Goal: Register for event/course

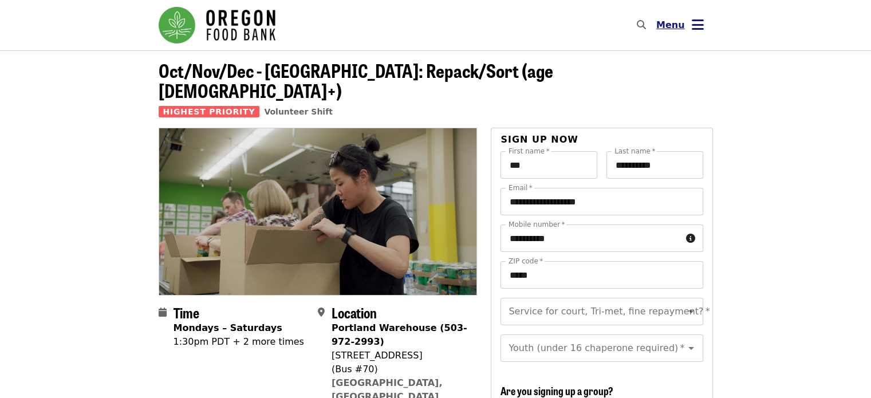
click at [665, 30] on span "Menu" at bounding box center [670, 24] width 29 height 11
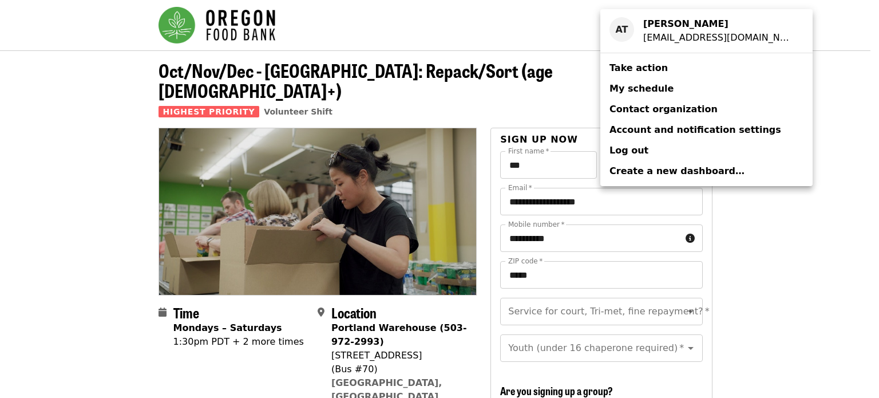
click at [642, 90] on span "My schedule" at bounding box center [642, 88] width 64 height 11
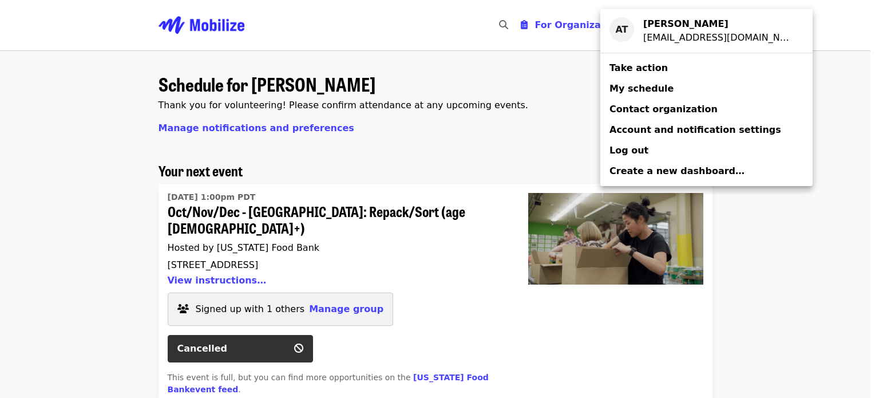
click at [822, 242] on div "Account menu" at bounding box center [439, 199] width 879 height 398
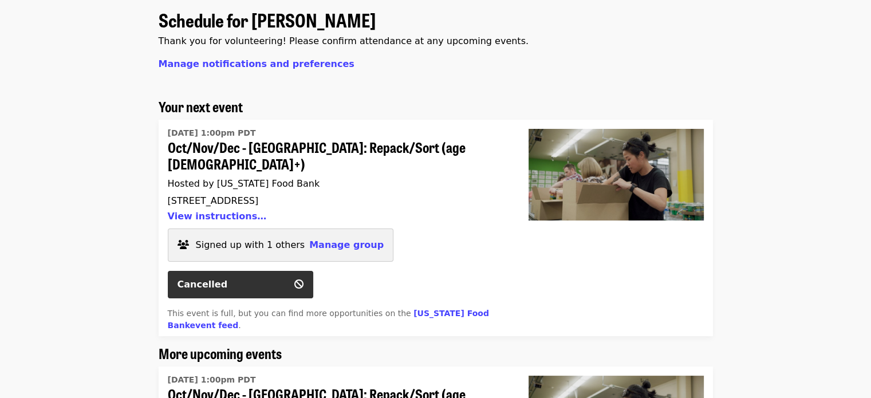
scroll to position [270, 0]
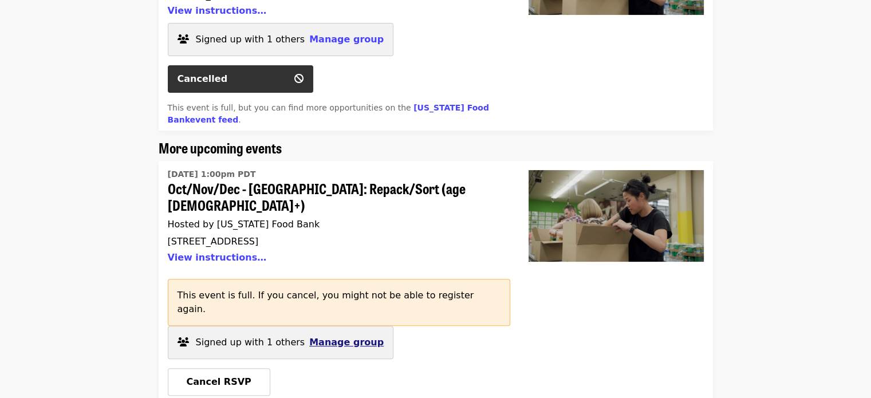
click at [335, 337] on span "Manage group" at bounding box center [346, 342] width 74 height 11
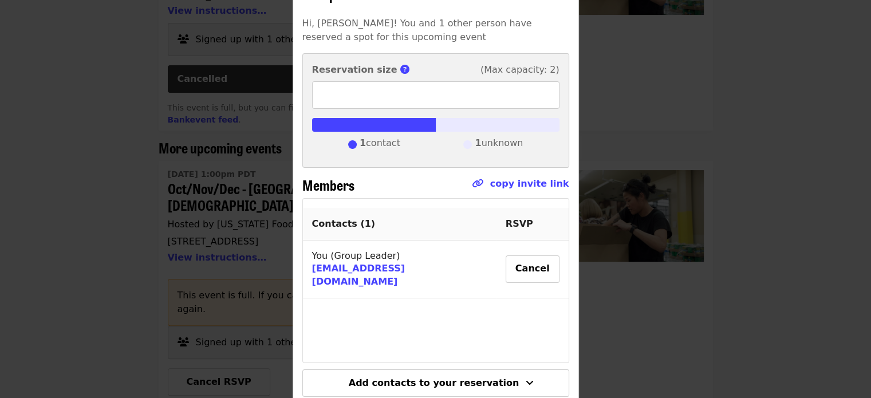
scroll to position [134, 0]
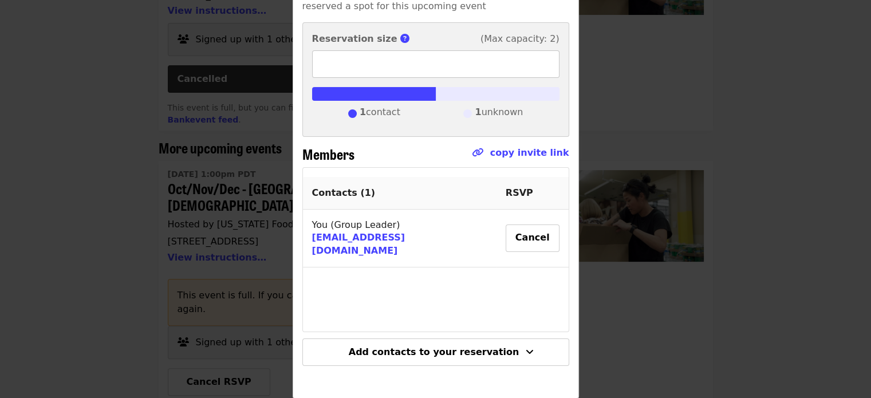
click at [542, 61] on input "*" at bounding box center [435, 63] width 247 height 27
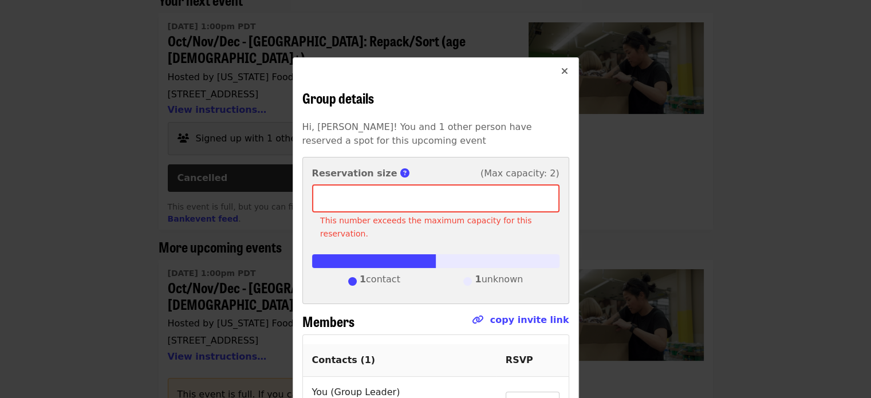
scroll to position [169, 0]
type input "*"
click at [561, 70] on icon "times icon" at bounding box center [564, 71] width 7 height 11
